Goal: Information Seeking & Learning: Learn about a topic

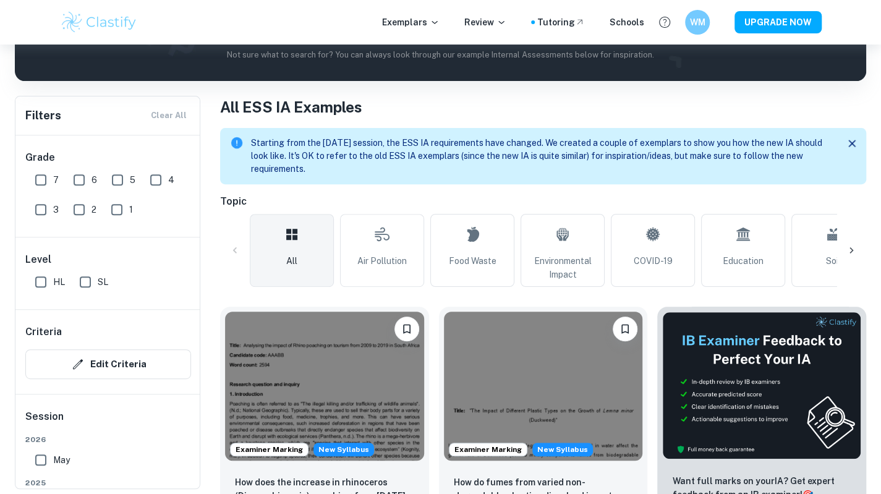
scroll to position [197, 0]
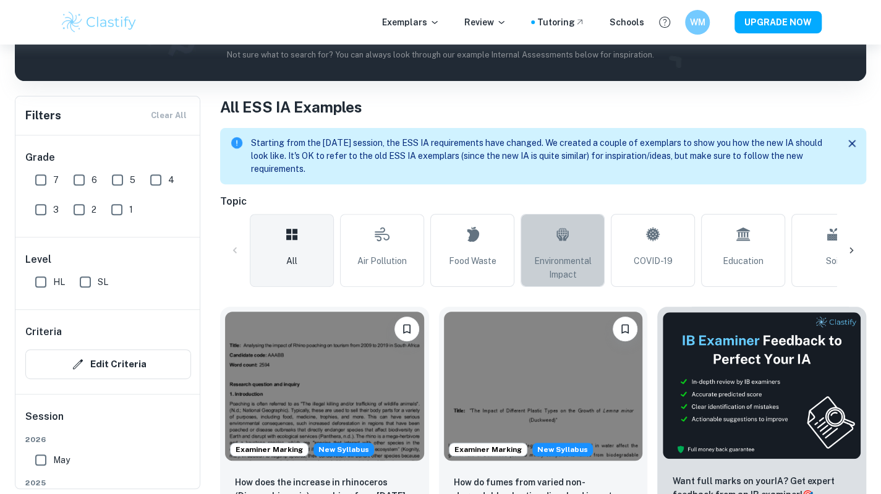
click at [558, 255] on span "Environmental Impact" at bounding box center [562, 267] width 73 height 27
type input "Environmental Impact"
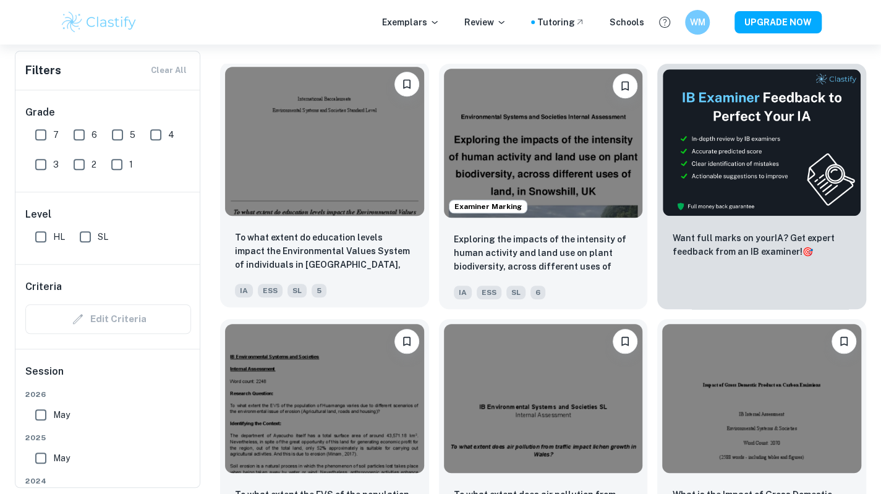
scroll to position [442, 0]
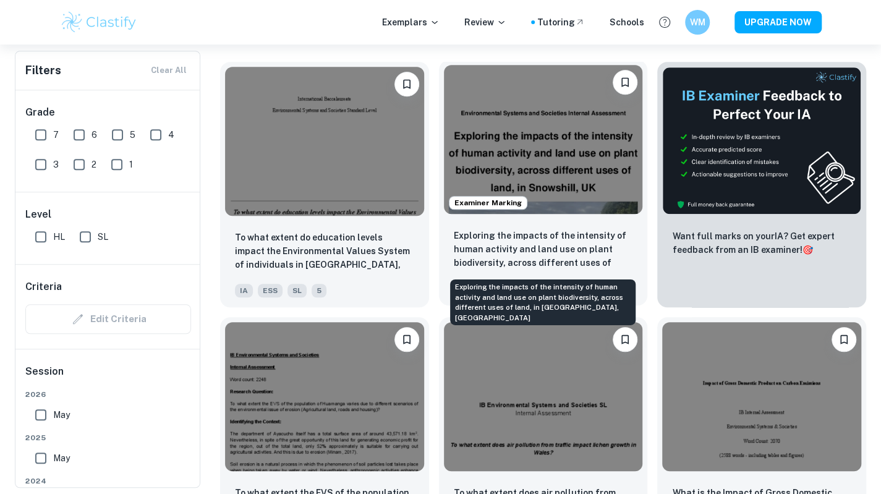
click at [508, 254] on p "Exploring the impacts of the intensity of human activity and land use on plant …" at bounding box center [543, 250] width 179 height 42
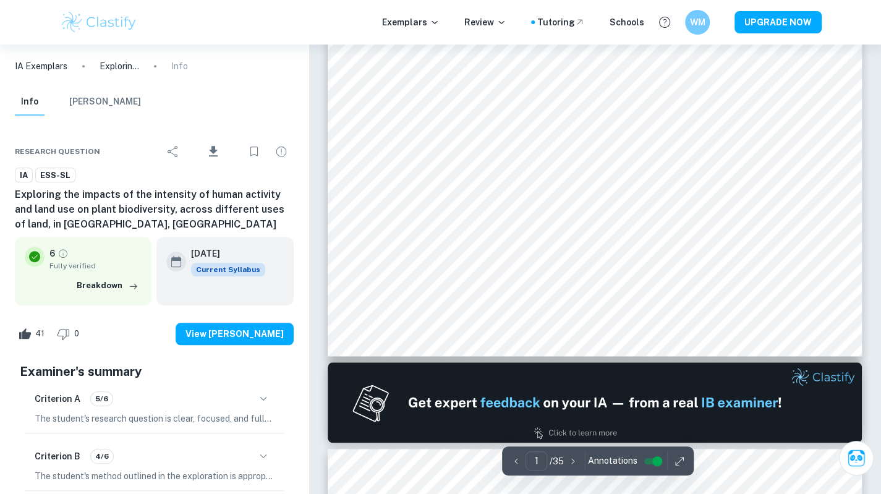
scroll to position [456, 0]
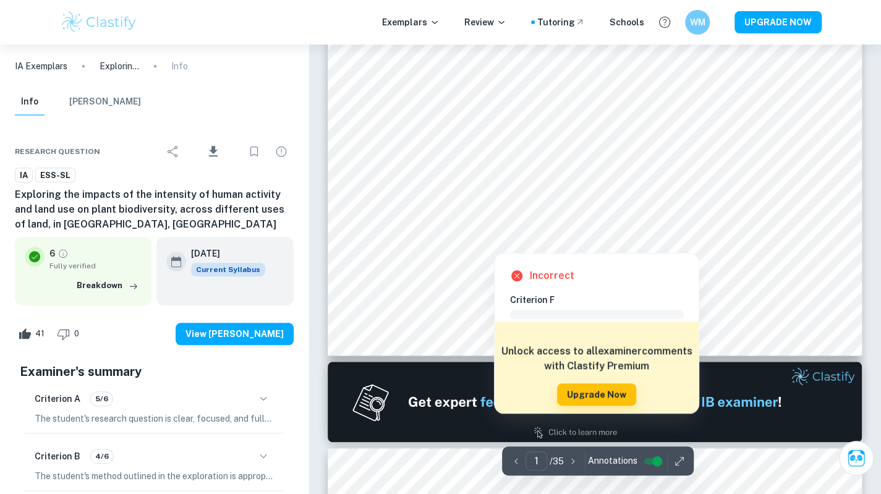
click at [491, 239] on div at bounding box center [494, 243] width 24 height 12
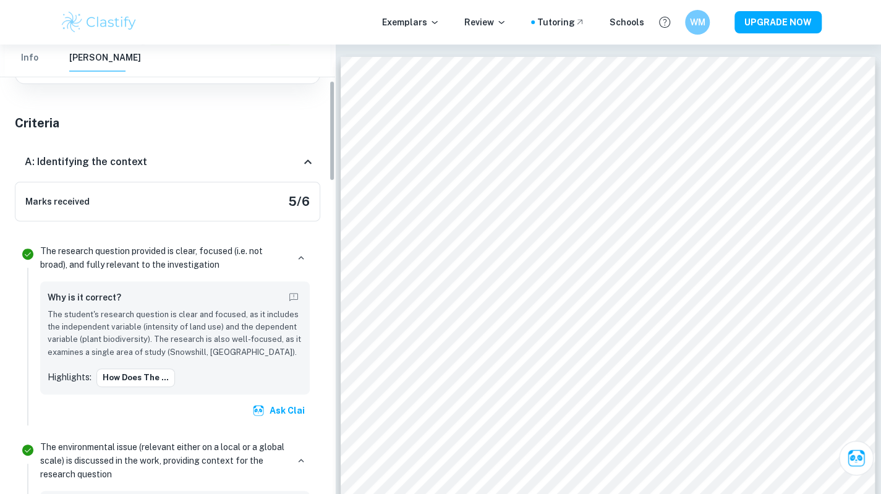
scroll to position [162, 0]
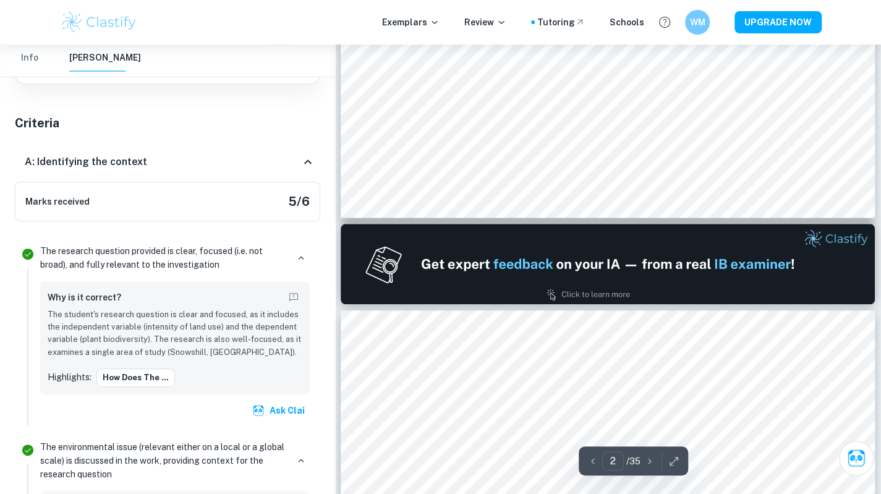
type input "1"
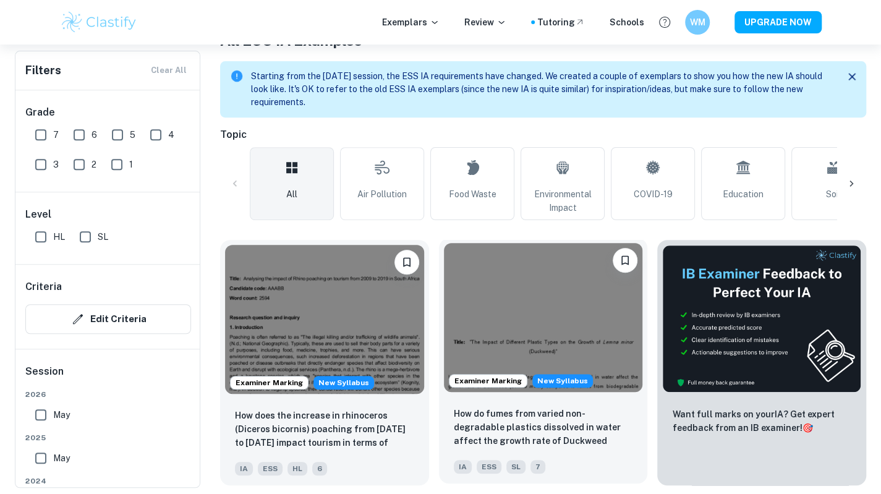
scroll to position [355, 0]
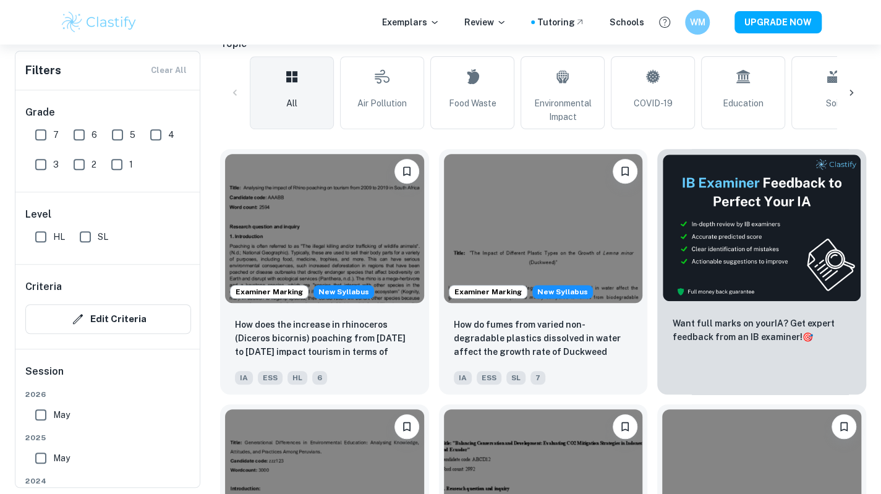
click at [44, 129] on input "7" at bounding box center [40, 134] width 25 height 25
checkbox input "true"
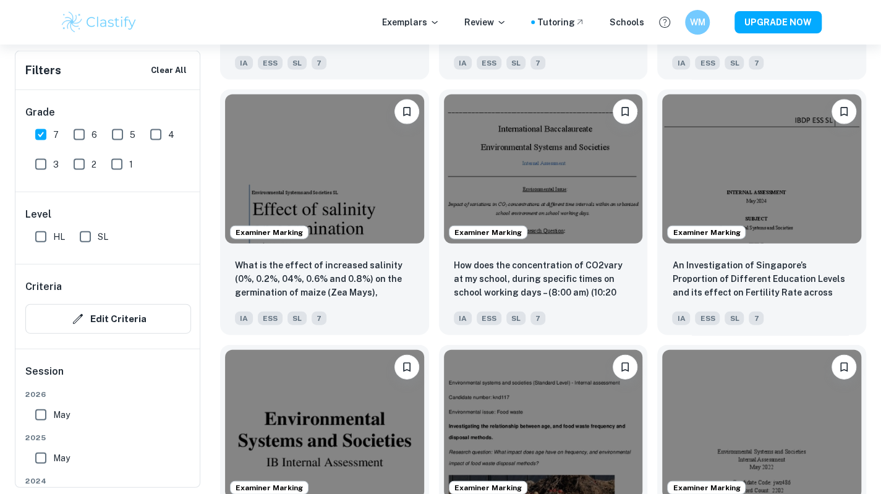
scroll to position [1777, 0]
